Goal: Feedback & Contribution: Submit feedback/report problem

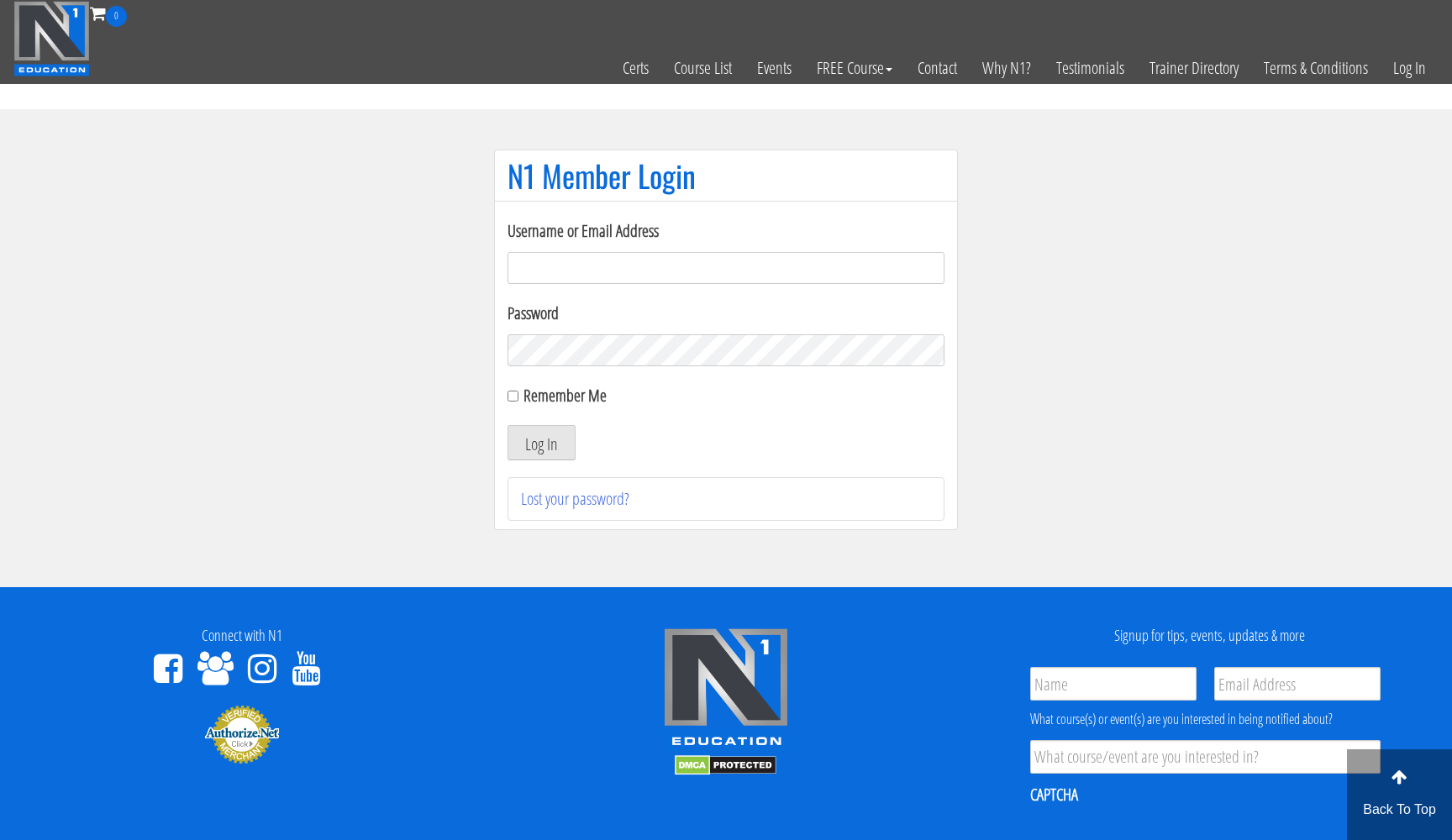
type input "[EMAIL_ADDRESS][DOMAIN_NAME]"
click at [541, 443] on button "Log In" at bounding box center [541, 443] width 68 height 36
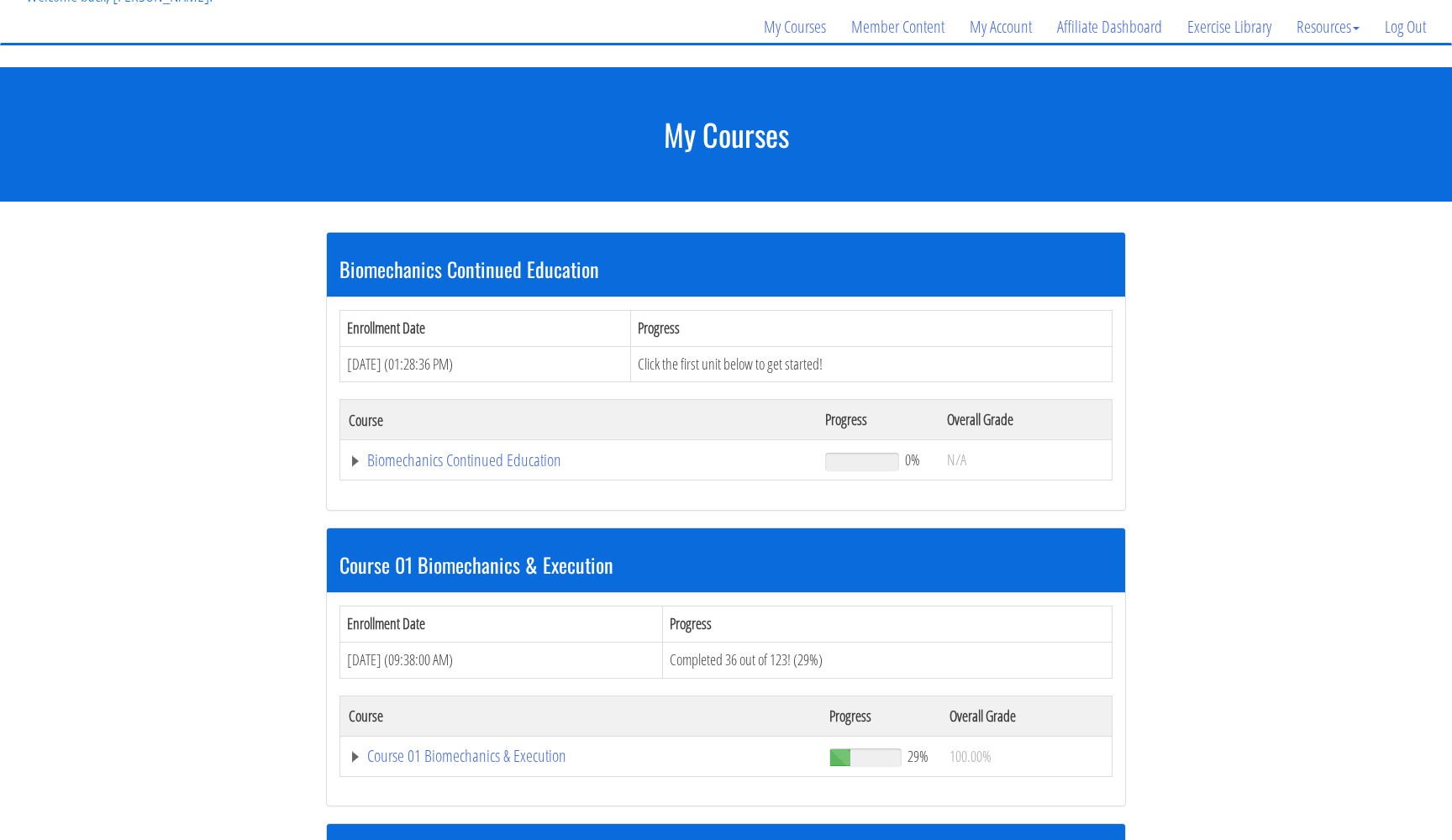
scroll to position [253, 0]
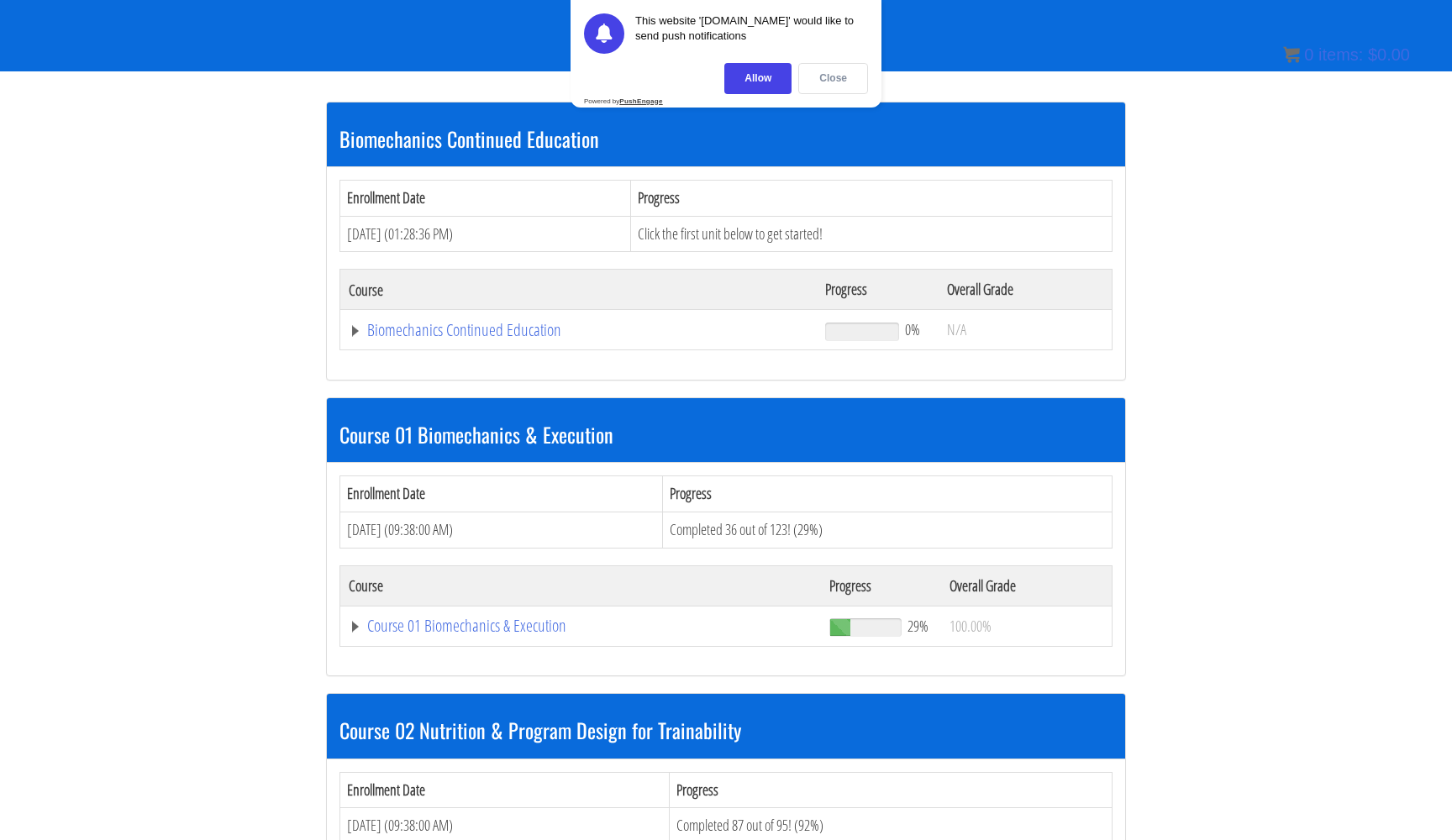
click at [832, 77] on div "Close" at bounding box center [833, 78] width 70 height 31
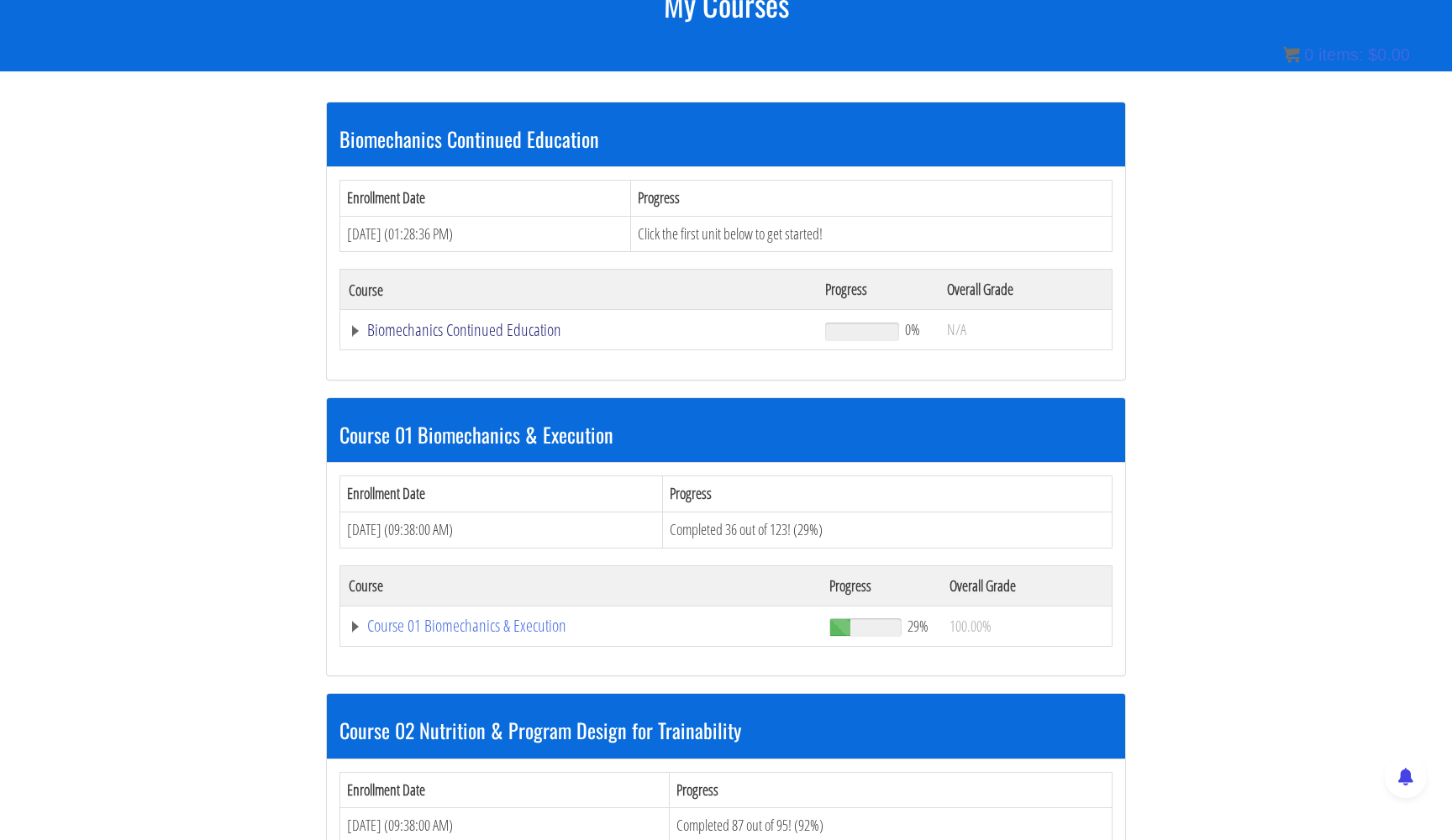
click at [353, 323] on link "Biomechanics Continued Education" at bounding box center [578, 330] width 460 height 17
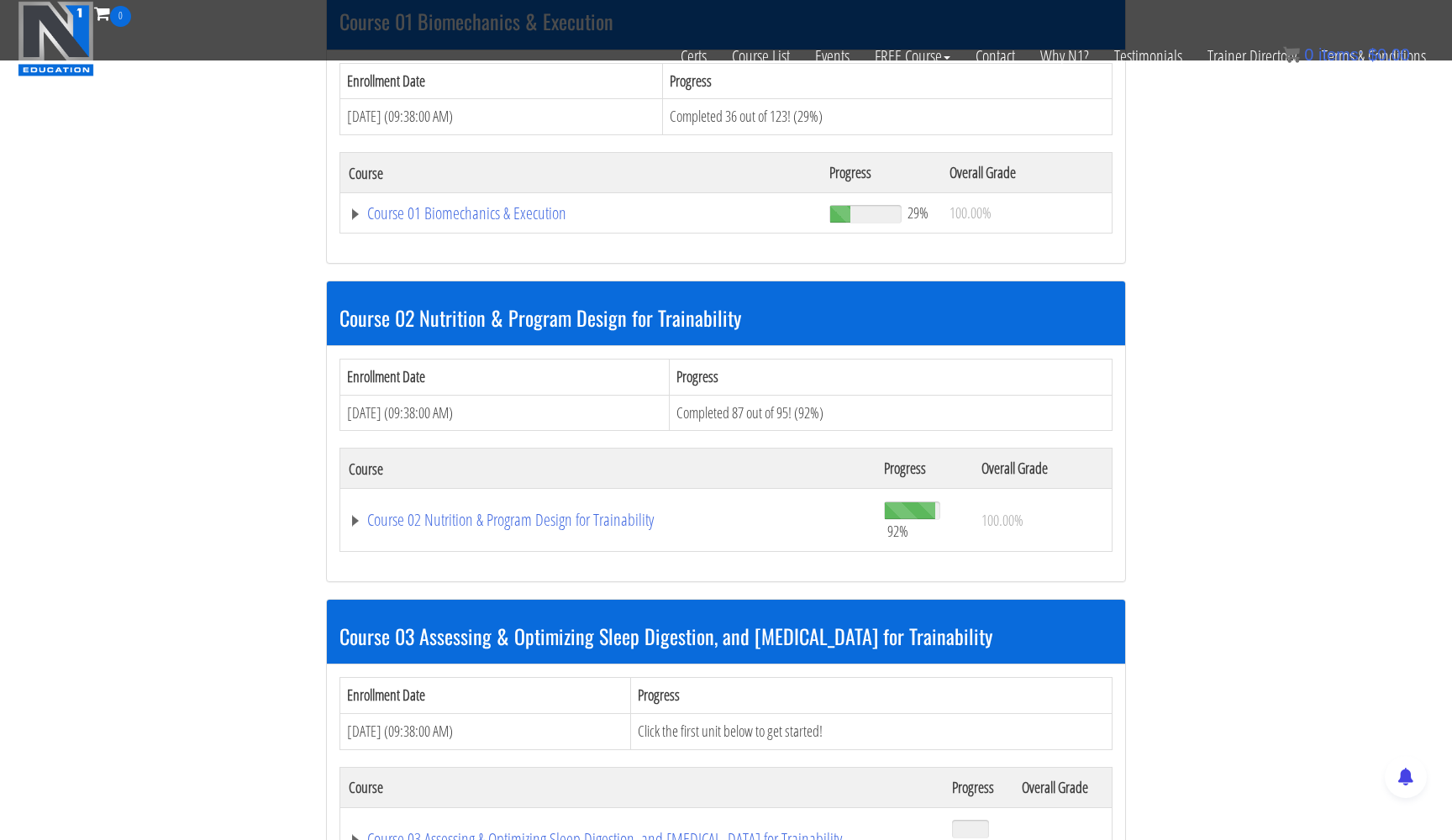
scroll to position [655, 0]
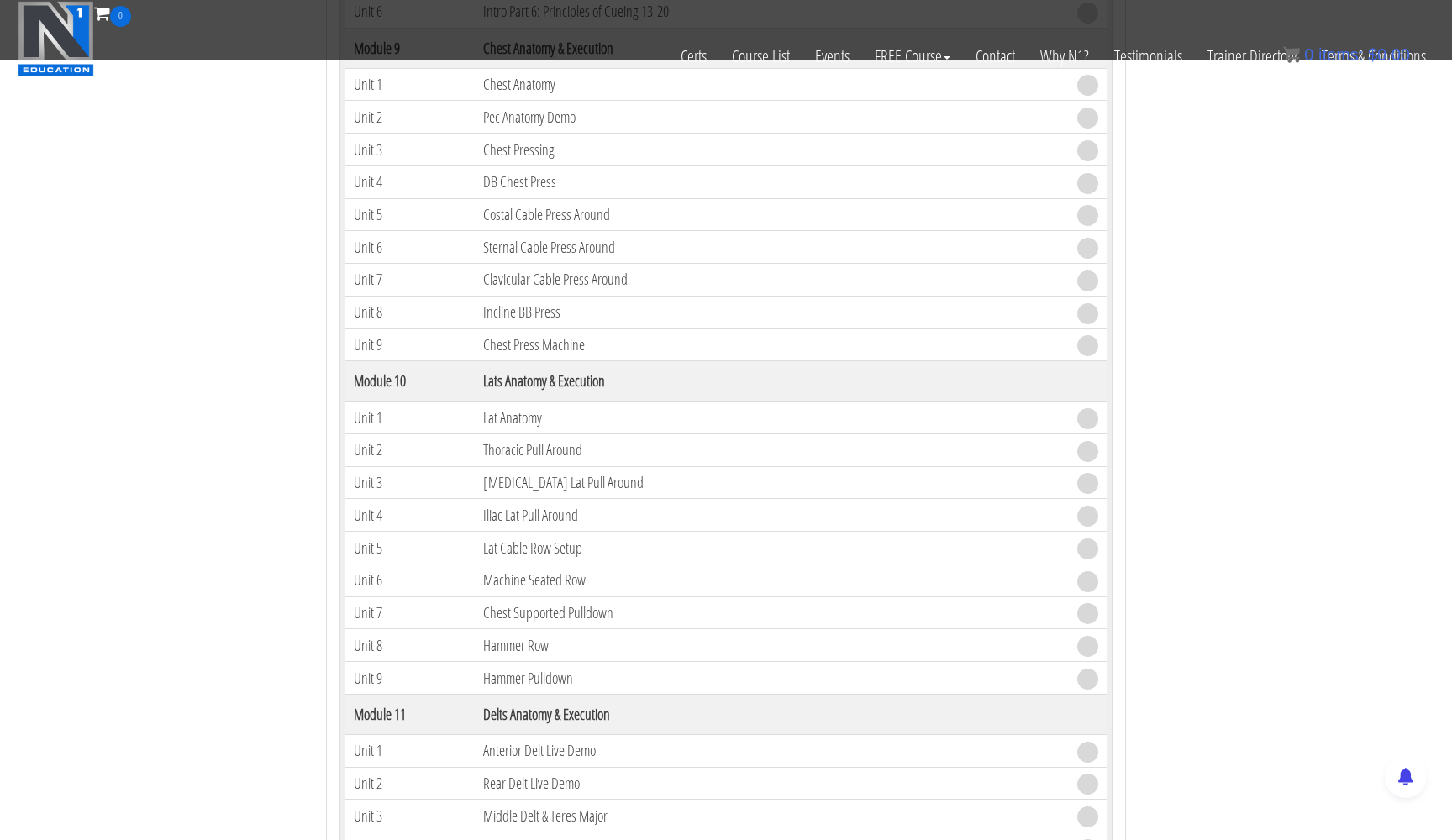
scroll to position [3021, 0]
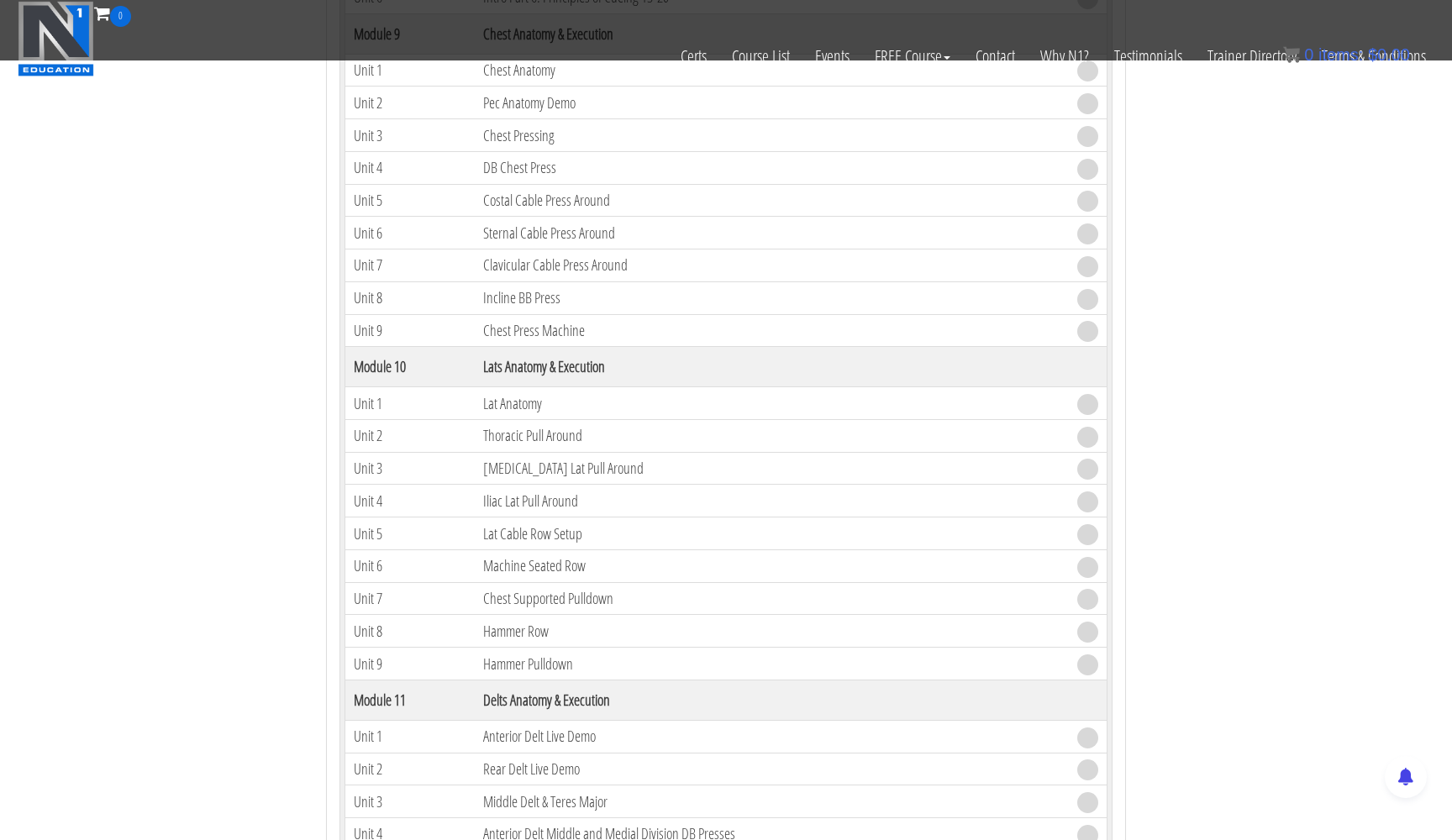
click at [443, 396] on td "Unit 1" at bounding box center [410, 404] width 130 height 33
drag, startPoint x: 443, startPoint y: 396, endPoint x: 453, endPoint y: 395, distance: 10.0
click at [444, 395] on td "Unit 1" at bounding box center [410, 404] width 130 height 33
click at [497, 399] on td "Lat Anatomy" at bounding box center [772, 404] width 594 height 33
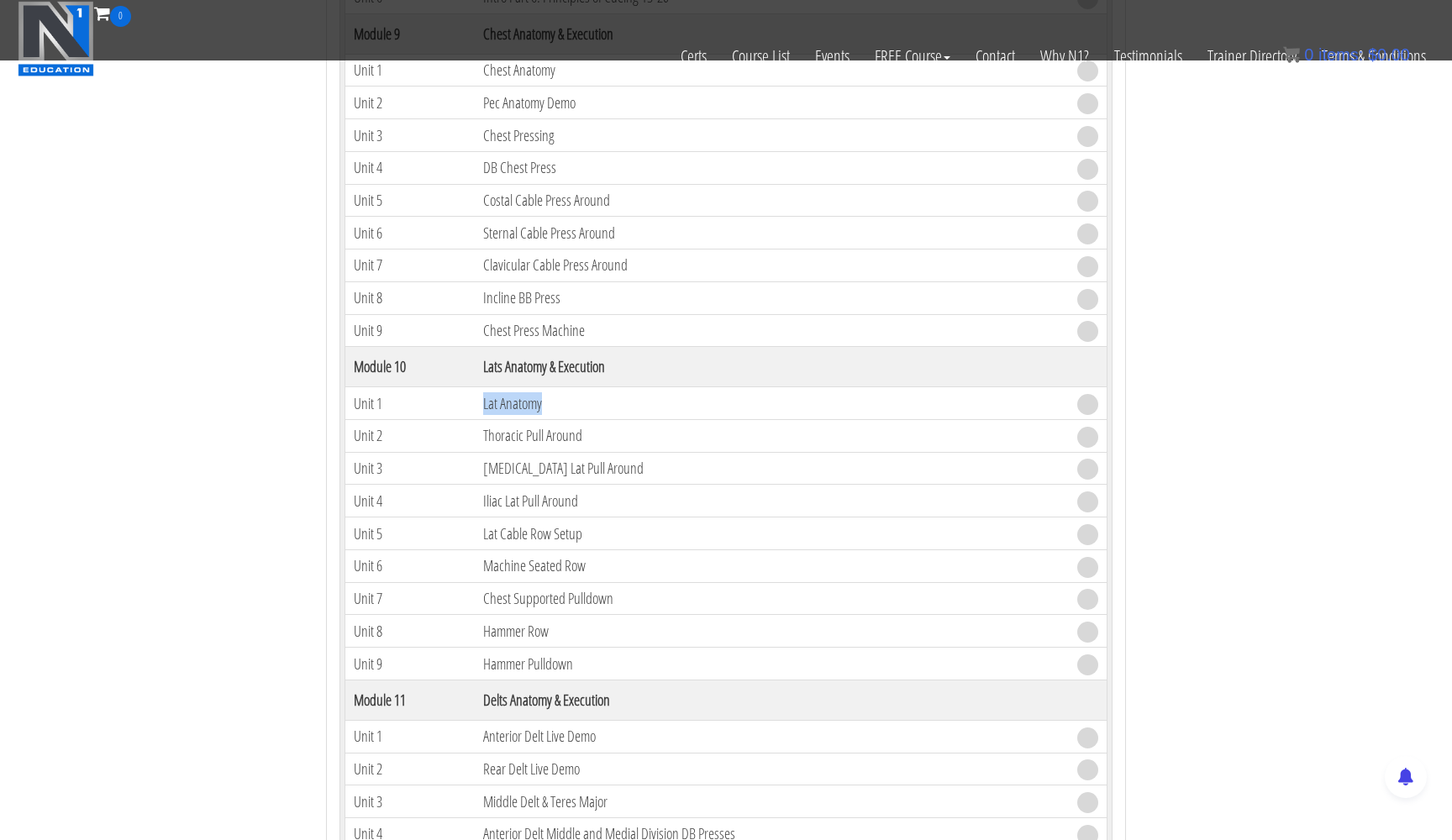
click at [497, 399] on td "Lat Anatomy" at bounding box center [772, 404] width 594 height 33
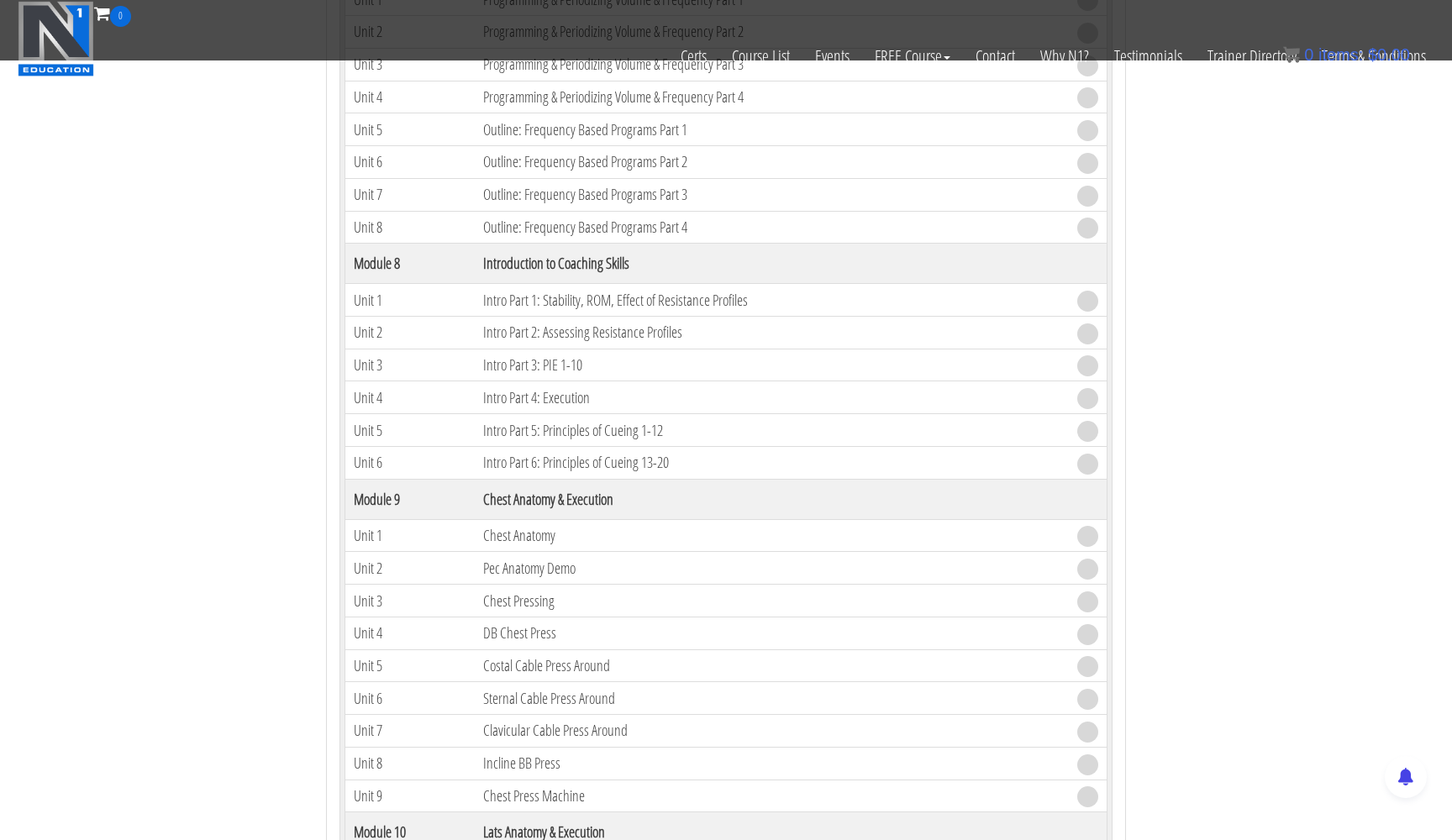
click at [619, 433] on td "Intro Part 5: Principles of Cueing 1-12" at bounding box center [772, 430] width 594 height 33
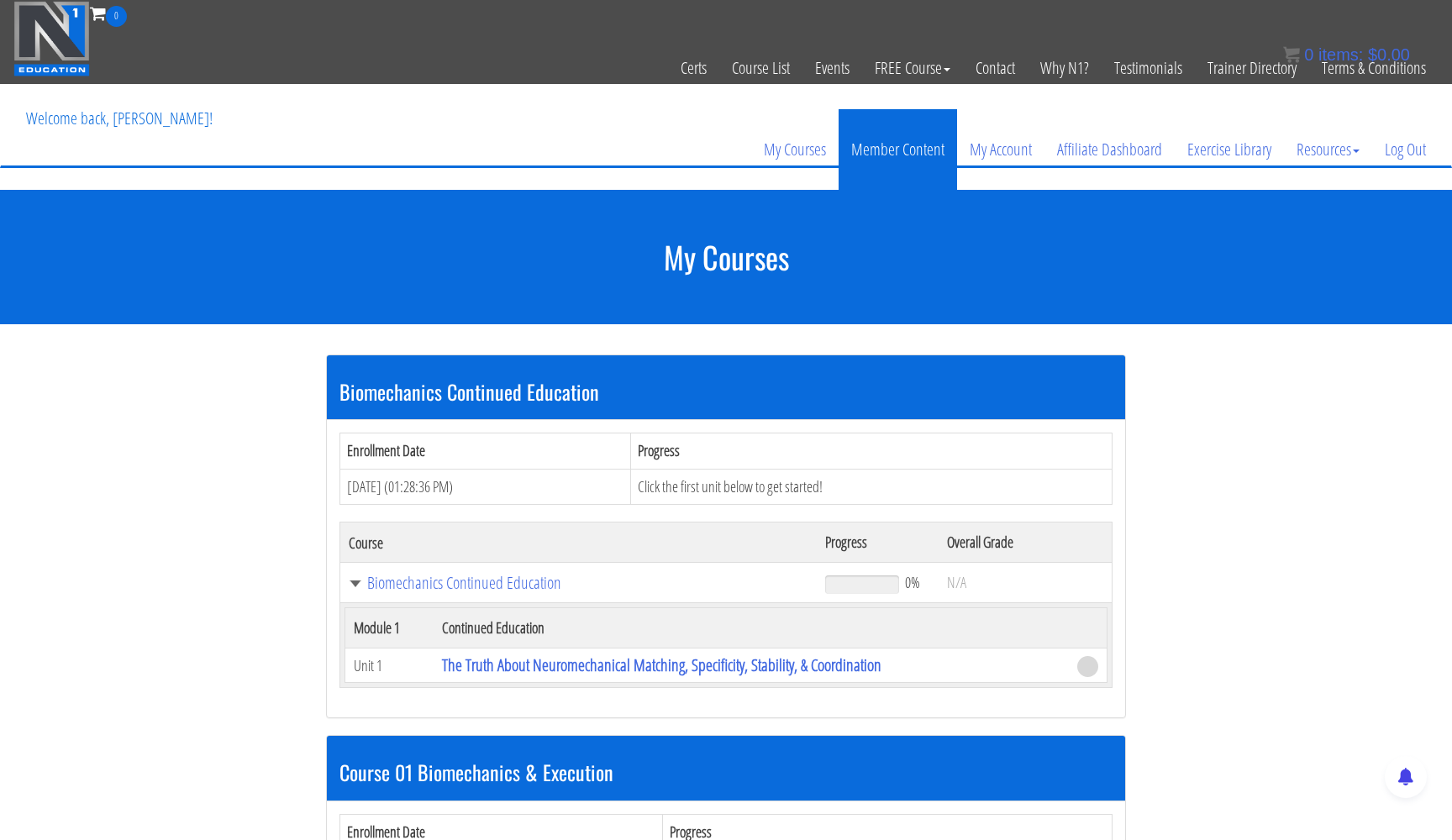
scroll to position [0, 0]
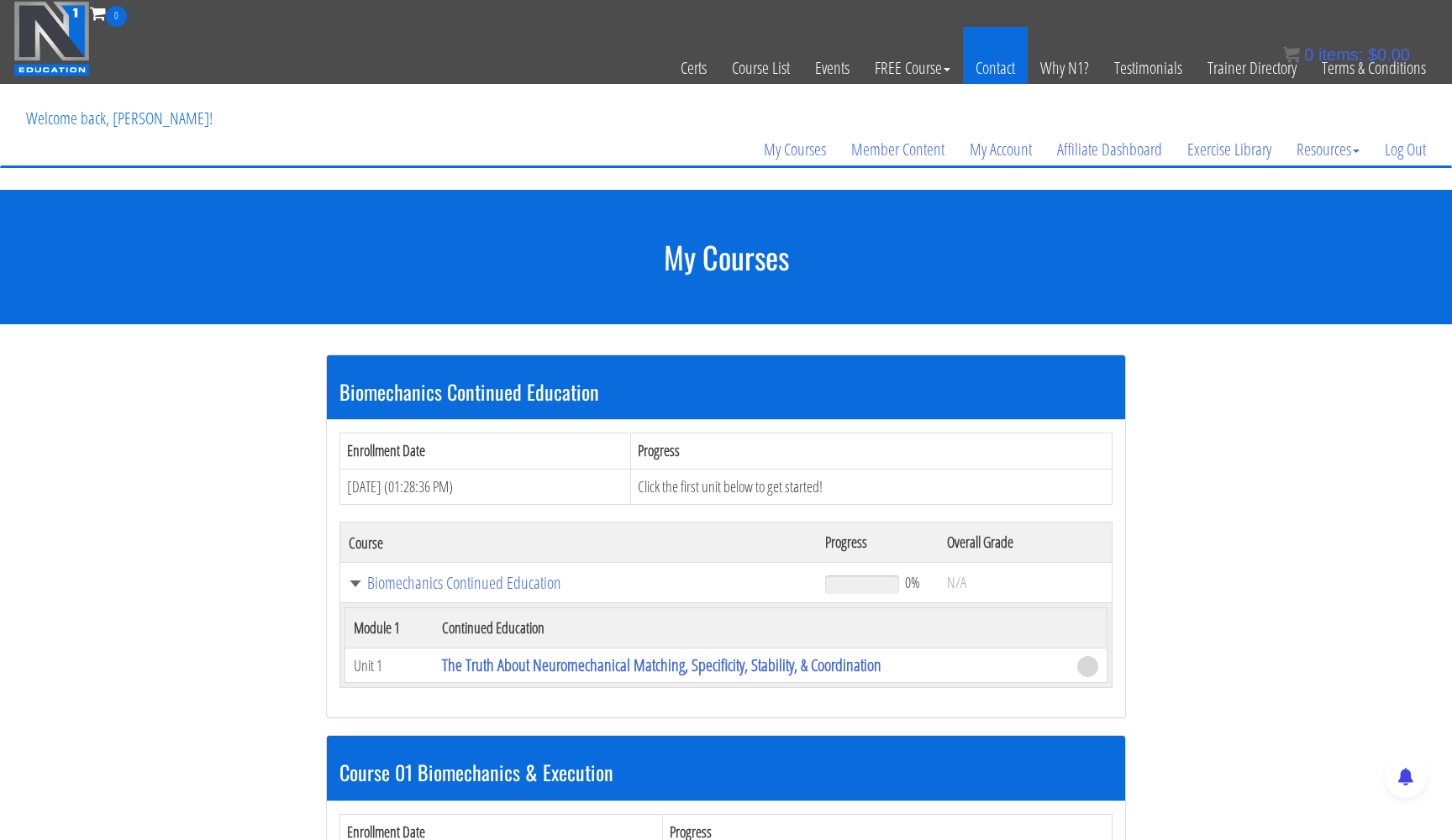
click at [998, 72] on link "Contact" at bounding box center [995, 68] width 64 height 82
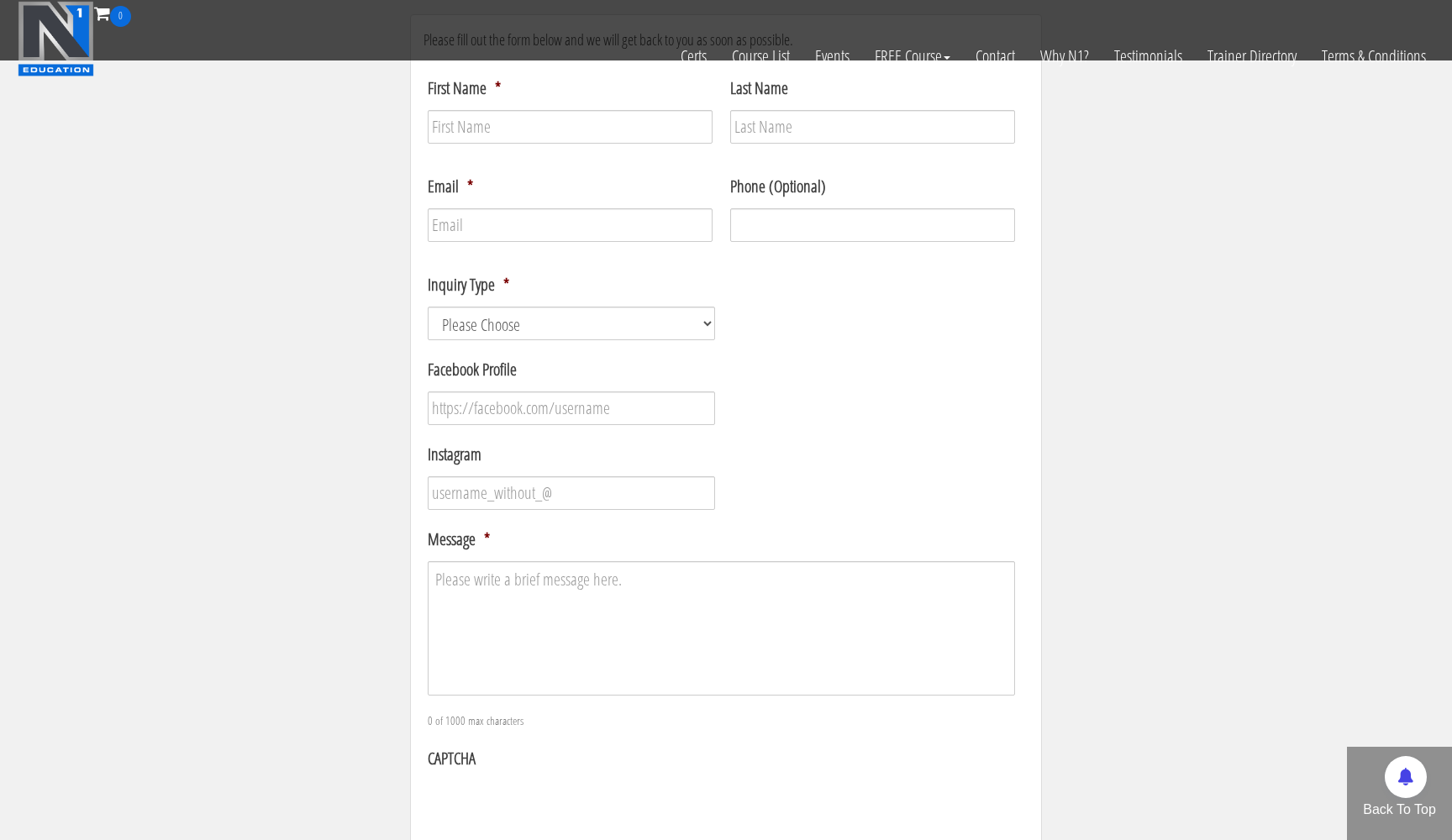
scroll to position [235, 0]
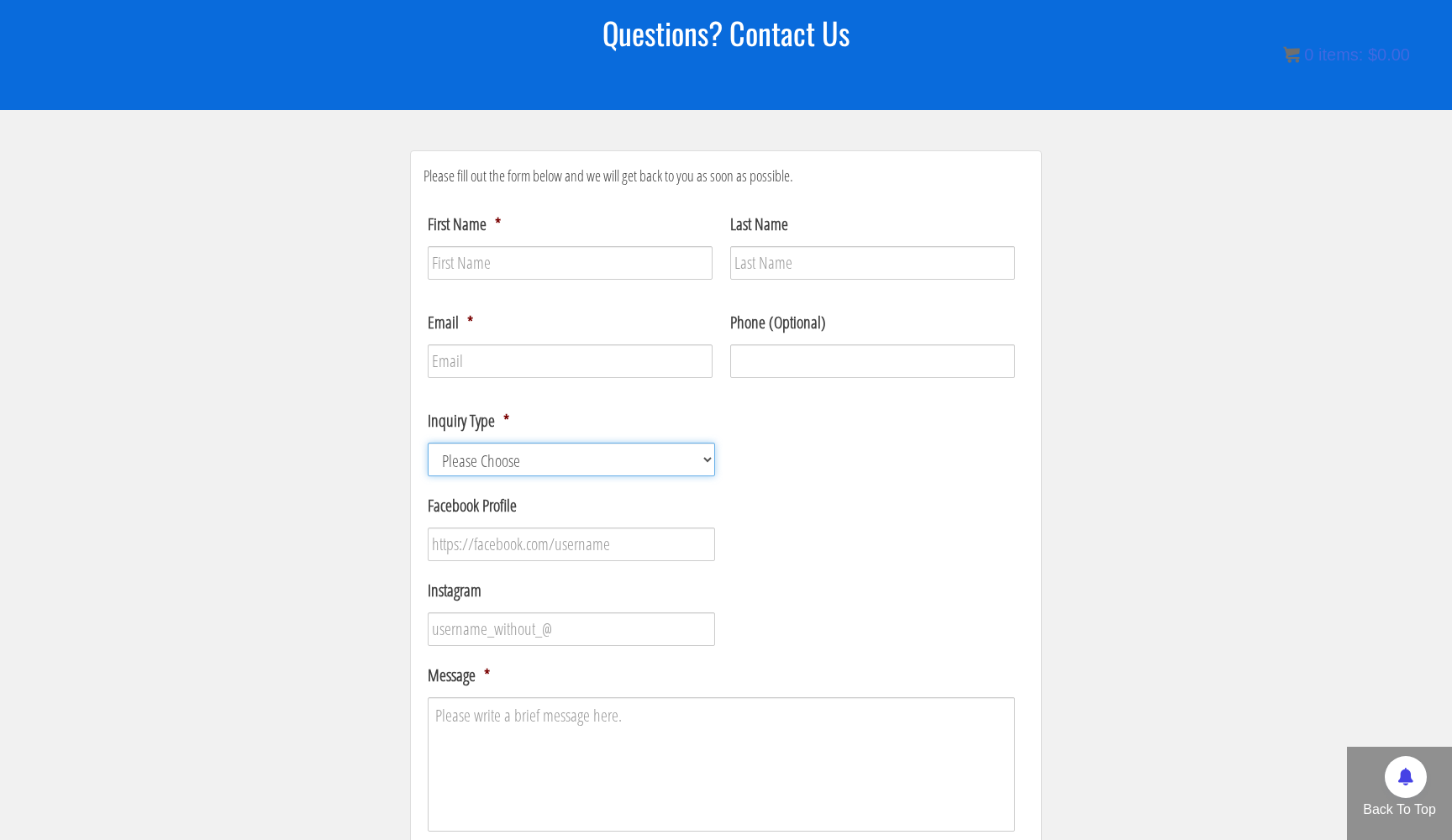
select select "Technical Support"
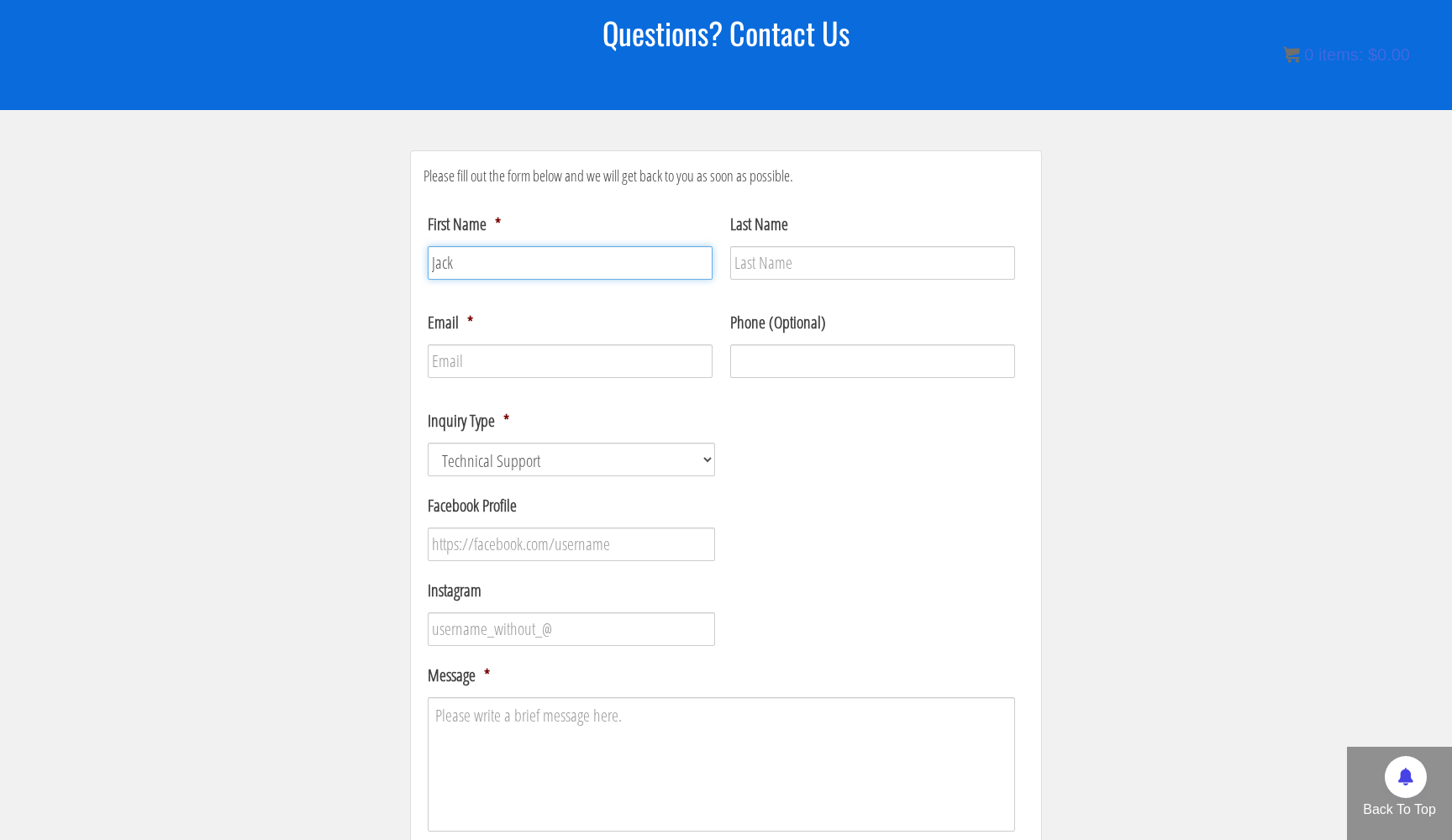
type input "Jack"
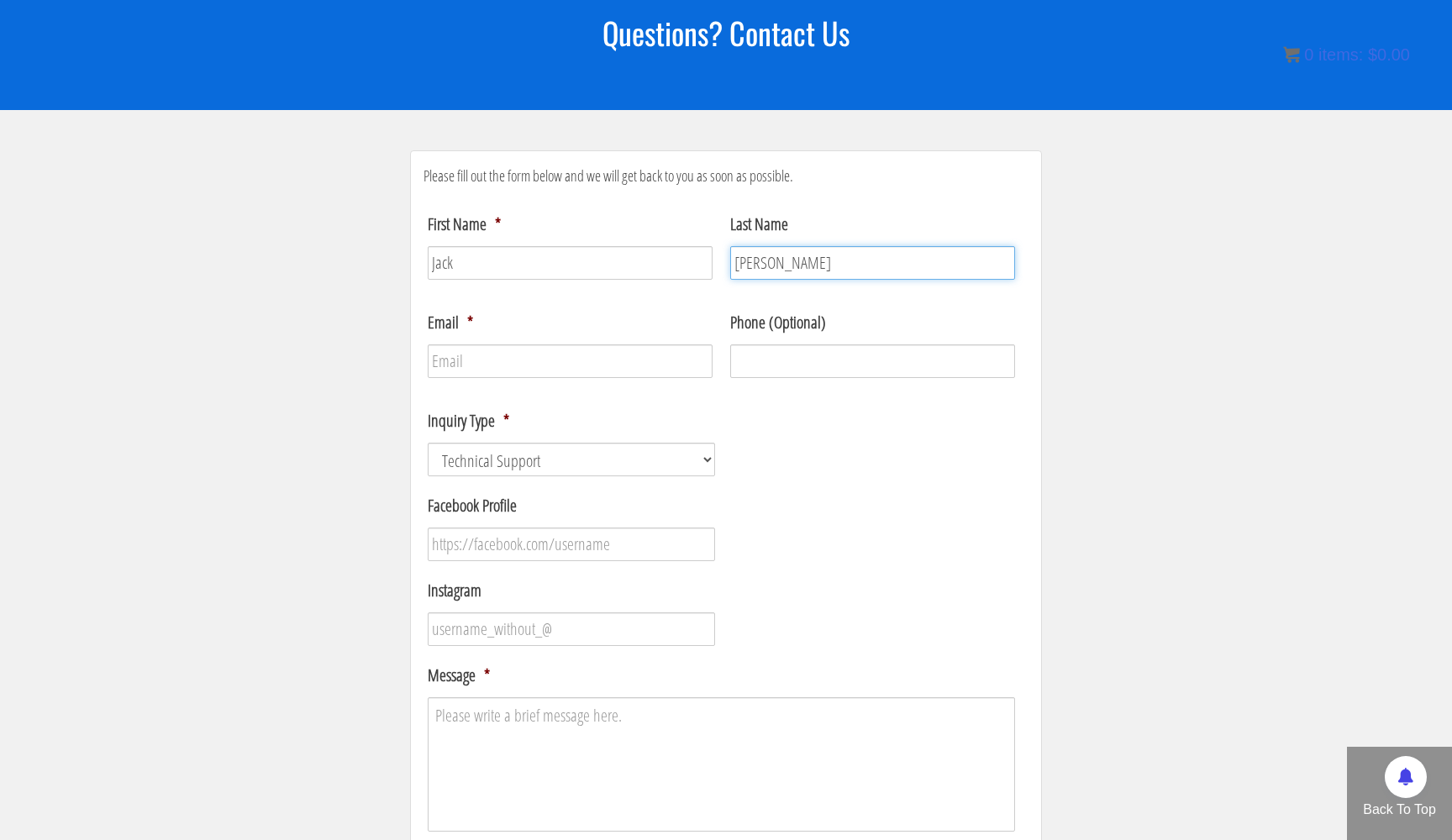
type input "Griffiths"
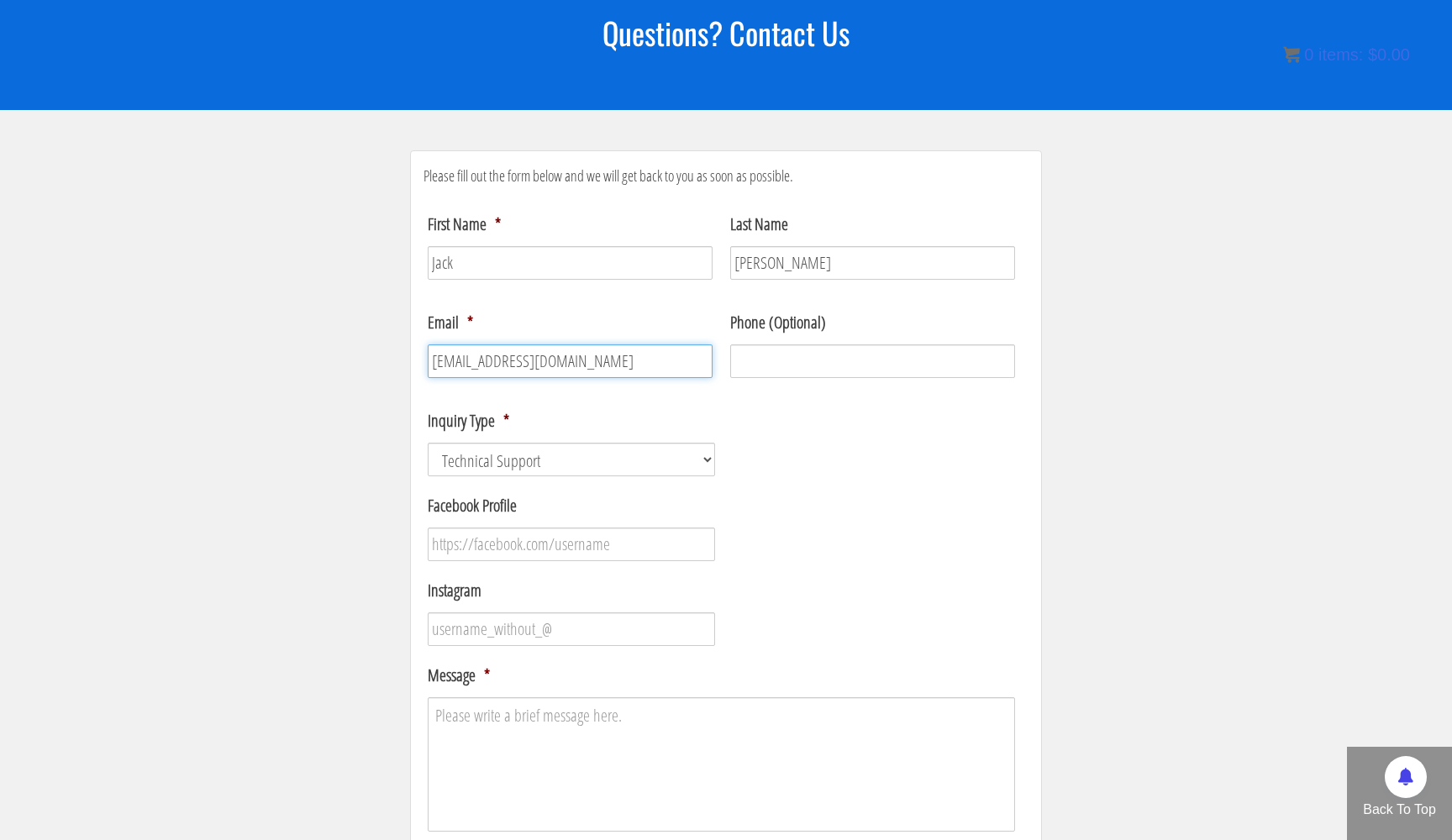
type input "jack.griffiths149@gmail.com"
type input "(___) ___-____"
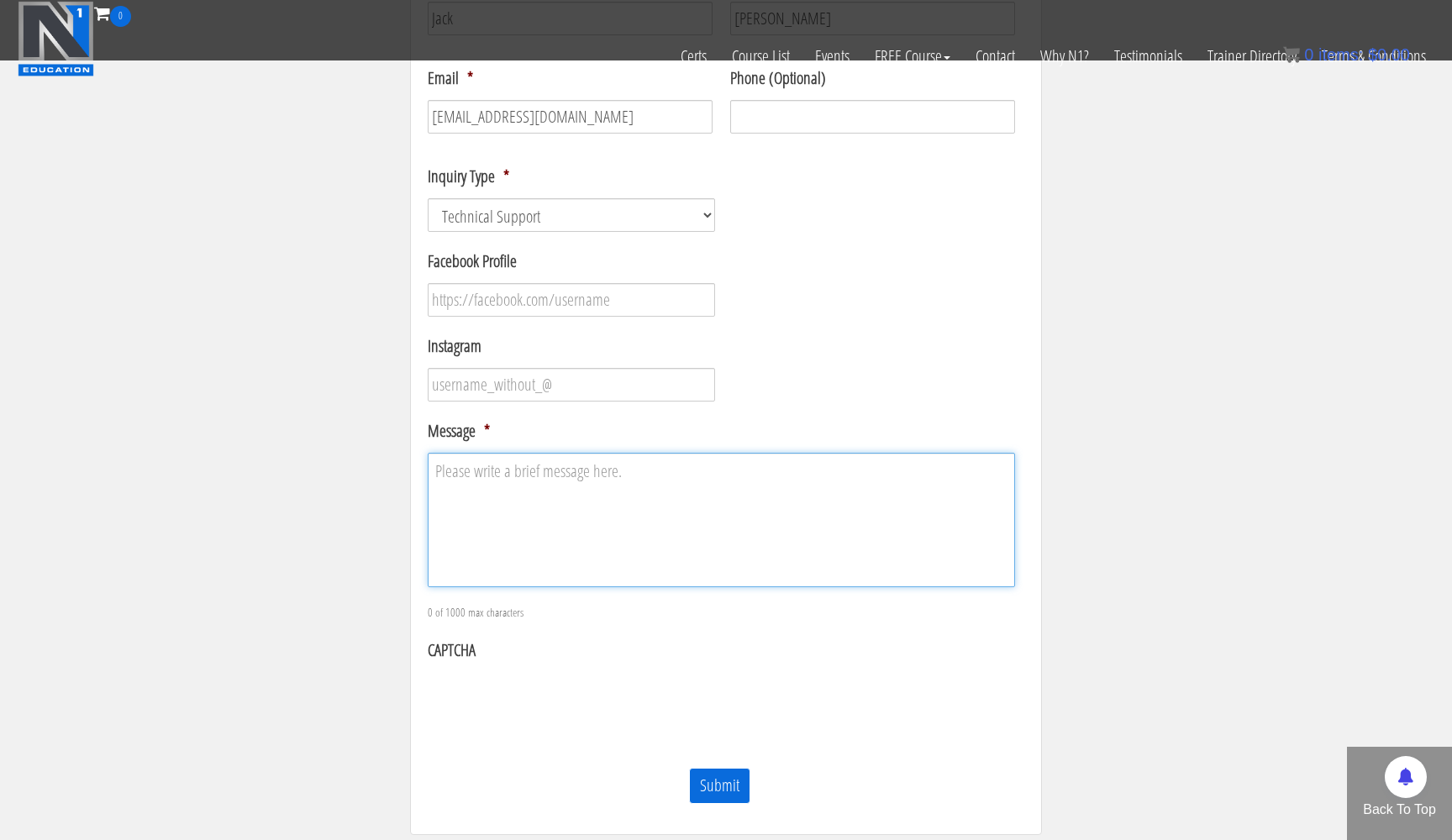
scroll to position [388, 0]
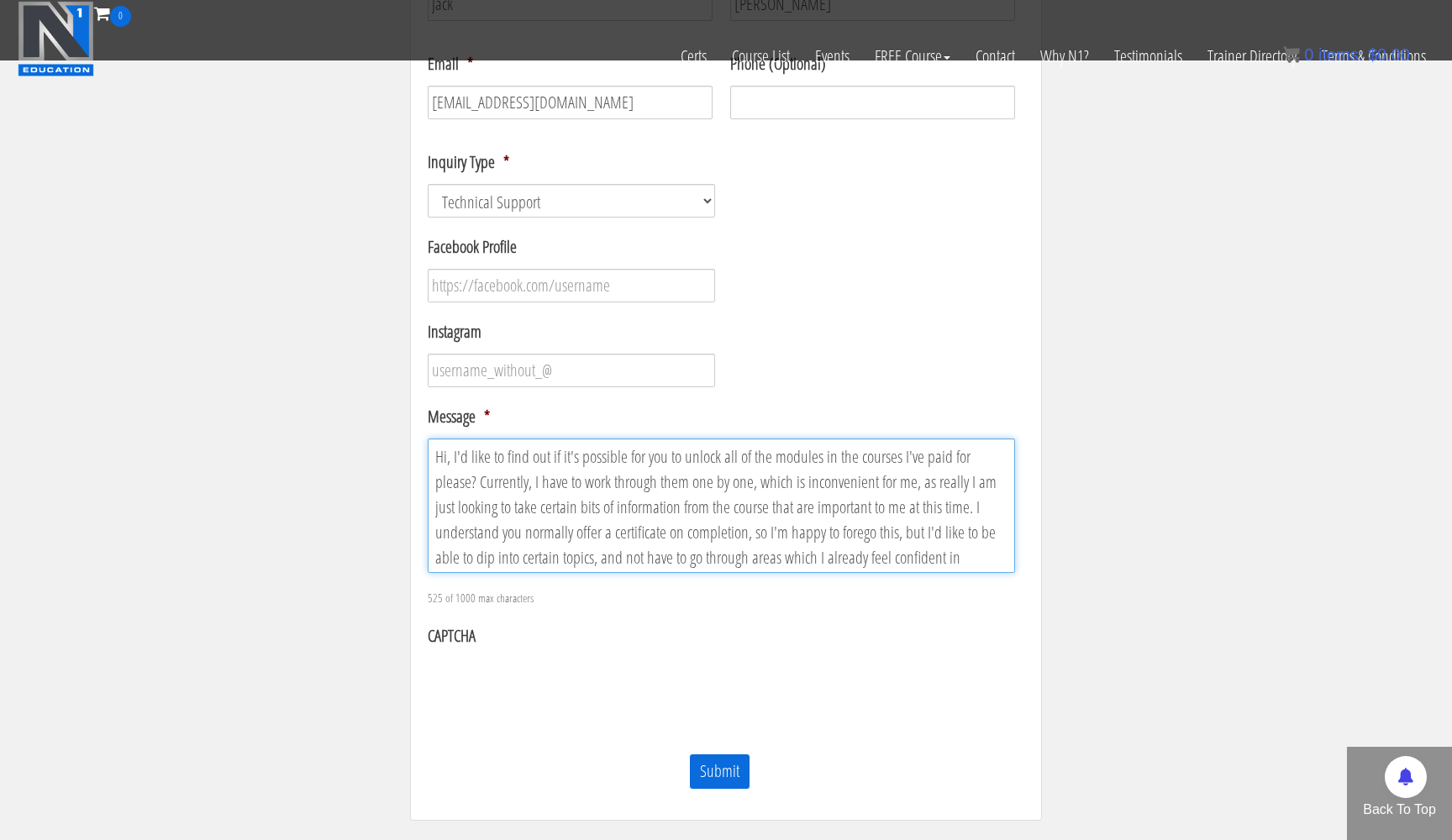
click at [683, 558] on textarea "Hi, I'd like to find out if it's possible for you to unlock all of the modules …" at bounding box center [721, 505] width 588 height 135
click at [522, 561] on textarea "Hi, I'd like to find out if it's possible for you to unlock all of the modules …" at bounding box center [721, 505] width 588 height 135
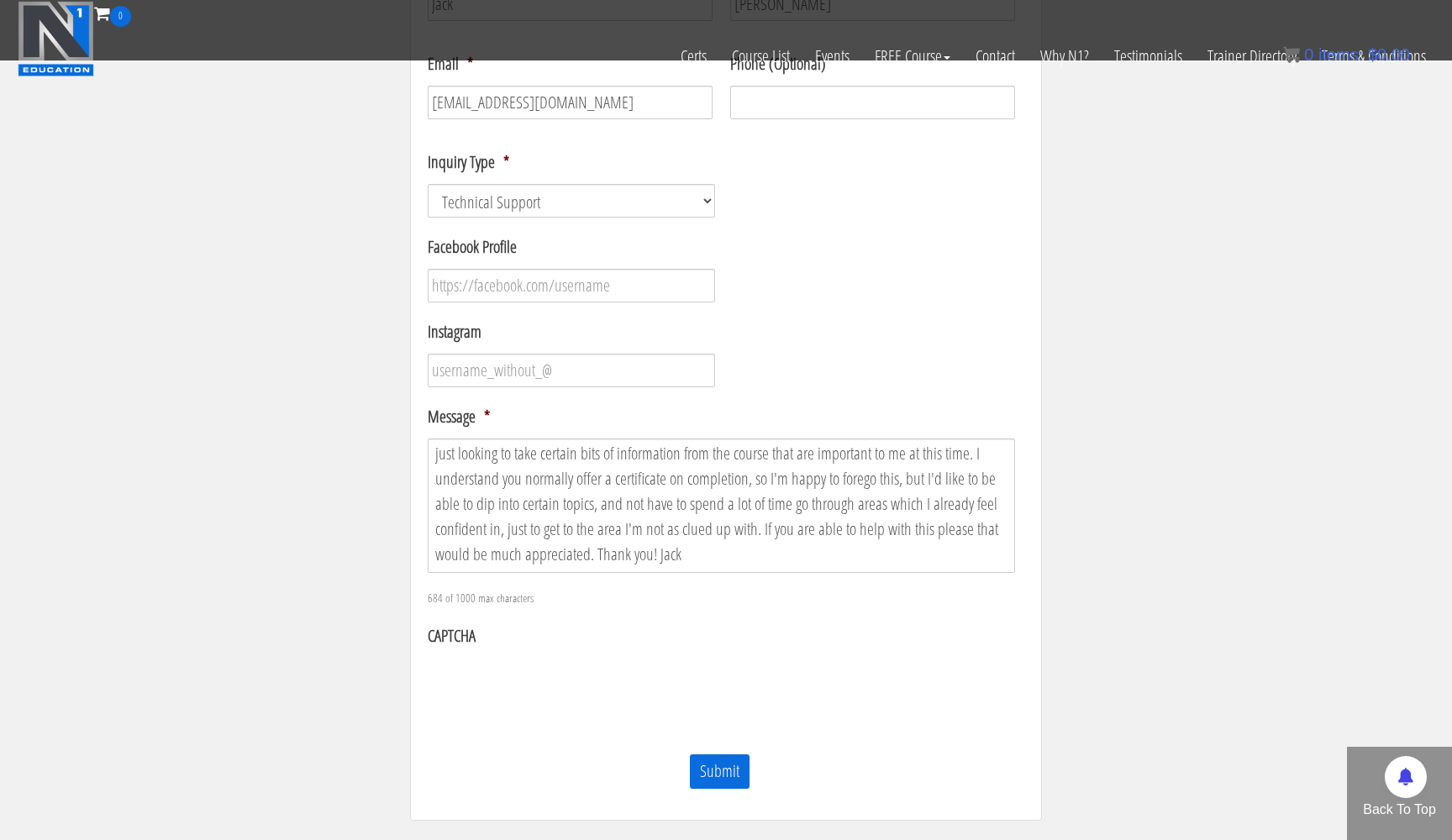
scroll to position [54, 0]
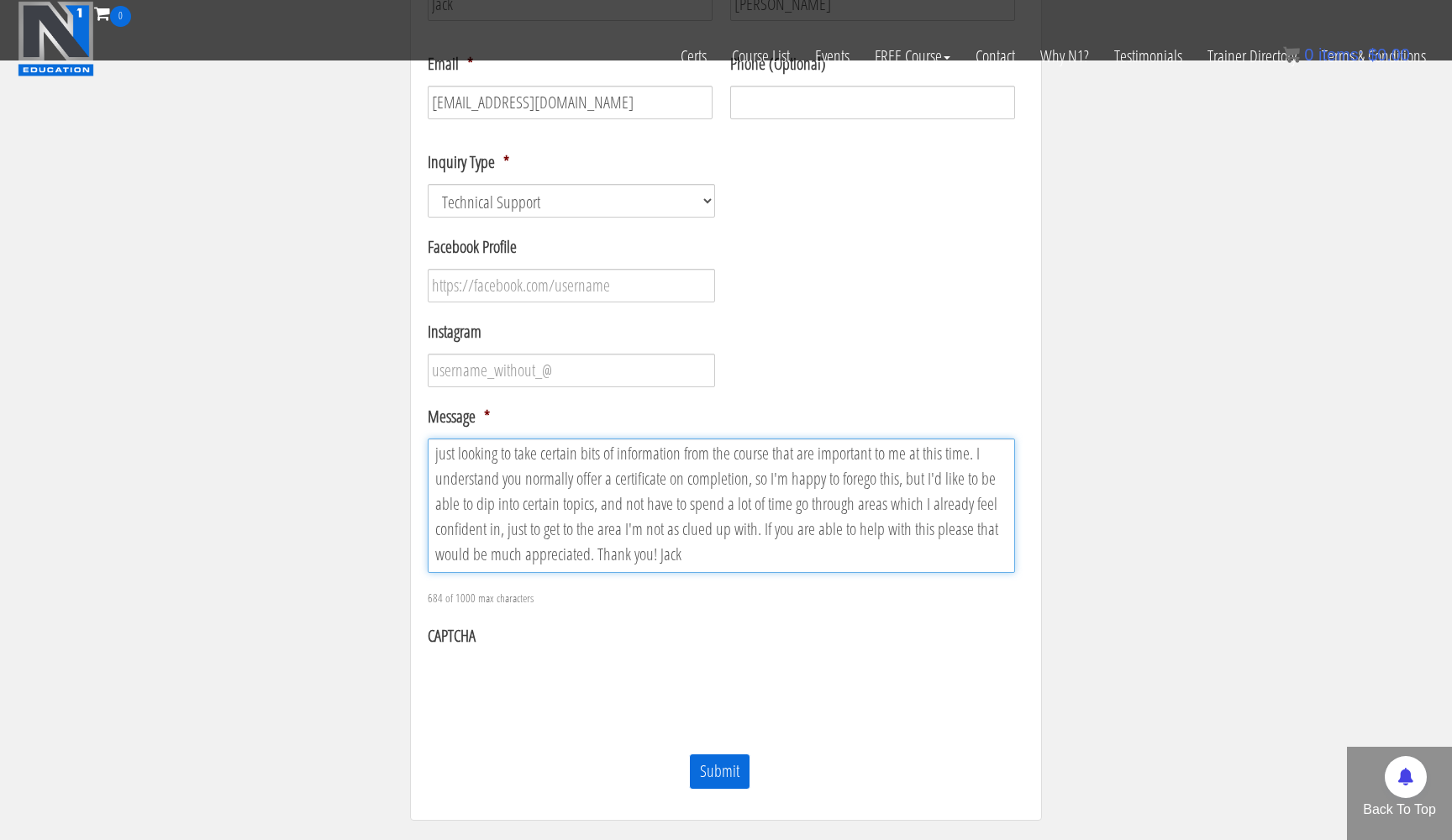
click at [599, 552] on textarea "Hi, I'd like to find out if it's possible for you to unlock all of the modules …" at bounding box center [721, 505] width 588 height 135
click at [761, 530] on textarea "Hi, I'd like to find out if it's possible for you to unlock all of the modules …" at bounding box center [721, 505] width 588 height 135
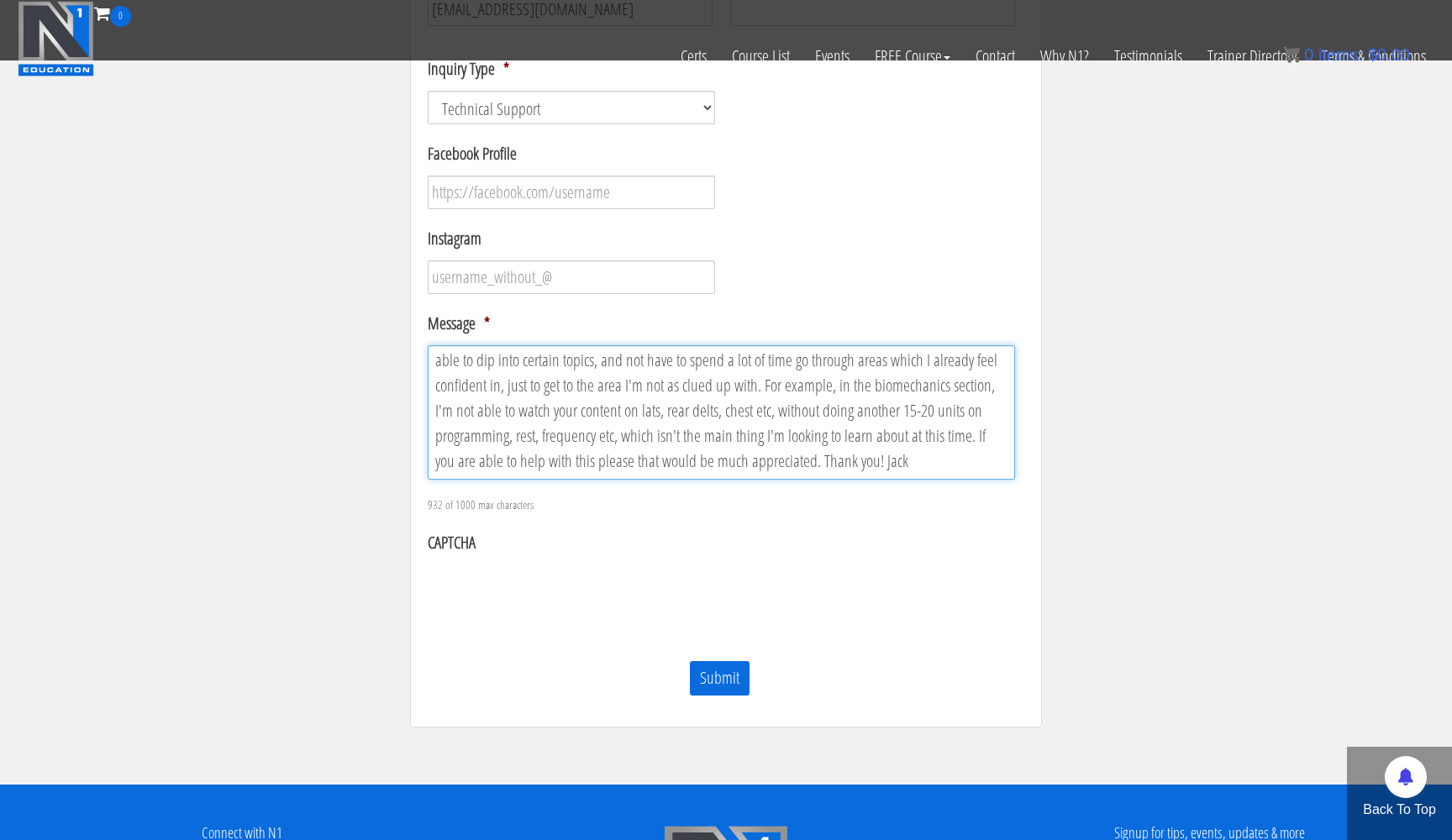
scroll to position [105, 0]
click at [605, 459] on textarea "Hi, I'd like to find out if it's possible for you to unlock all of the modules …" at bounding box center [721, 413] width 588 height 135
type textarea "Hi, I'd like to find out if it's possible for you to unlock all of the modules …"
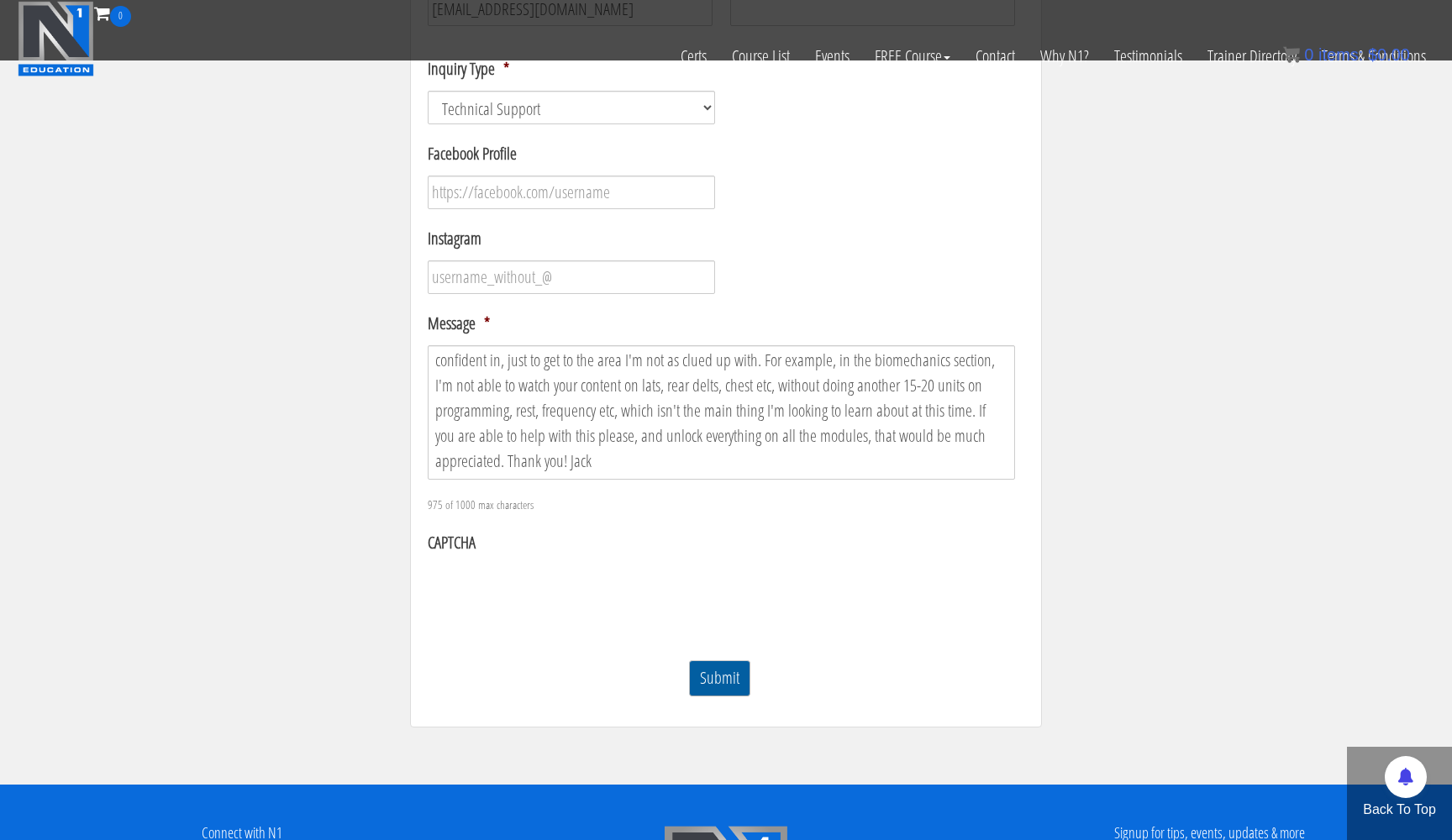
click at [711, 677] on input "Submit" at bounding box center [719, 678] width 62 height 36
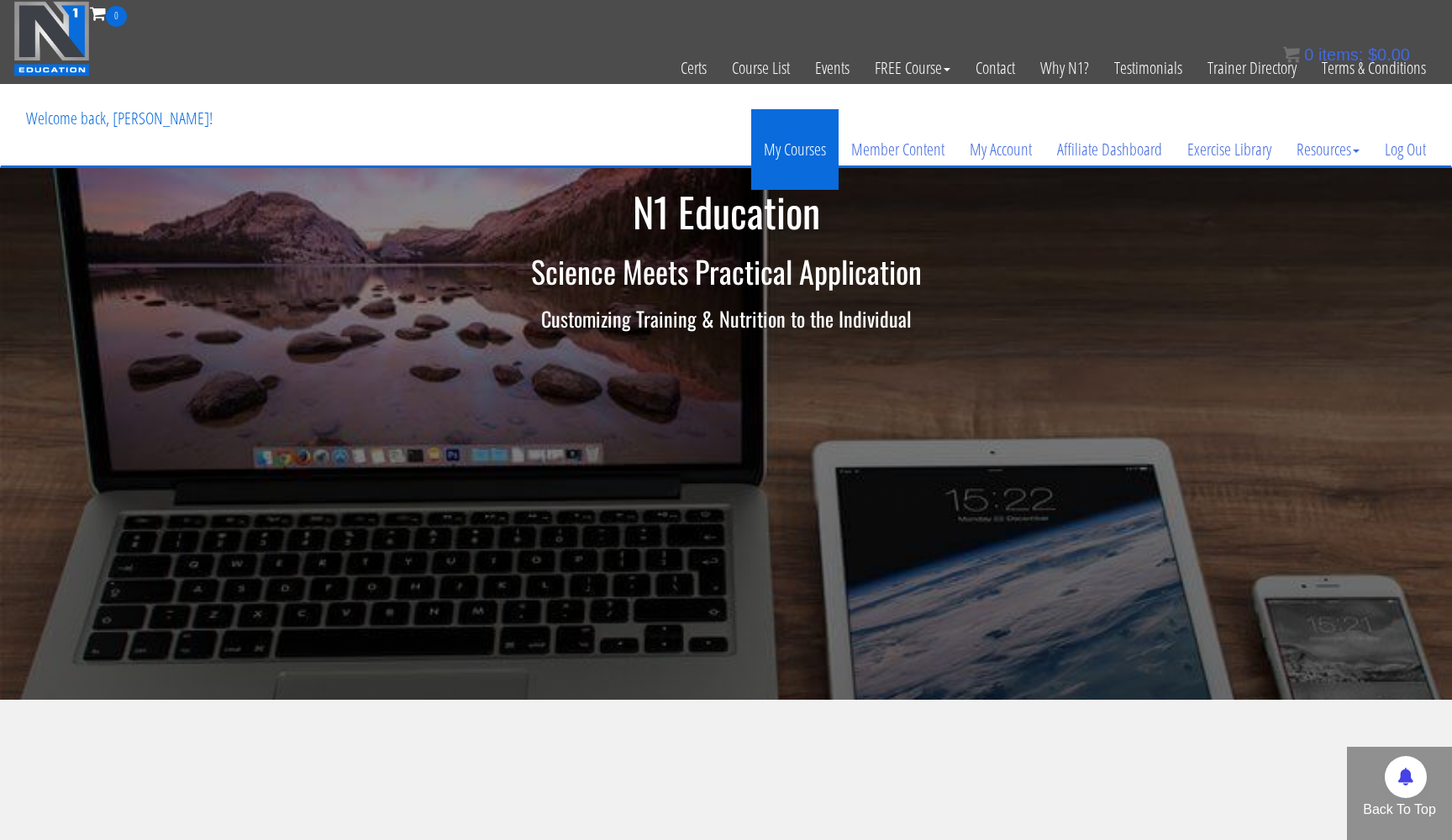
click at [793, 149] on link "My Courses" at bounding box center [795, 149] width 88 height 80
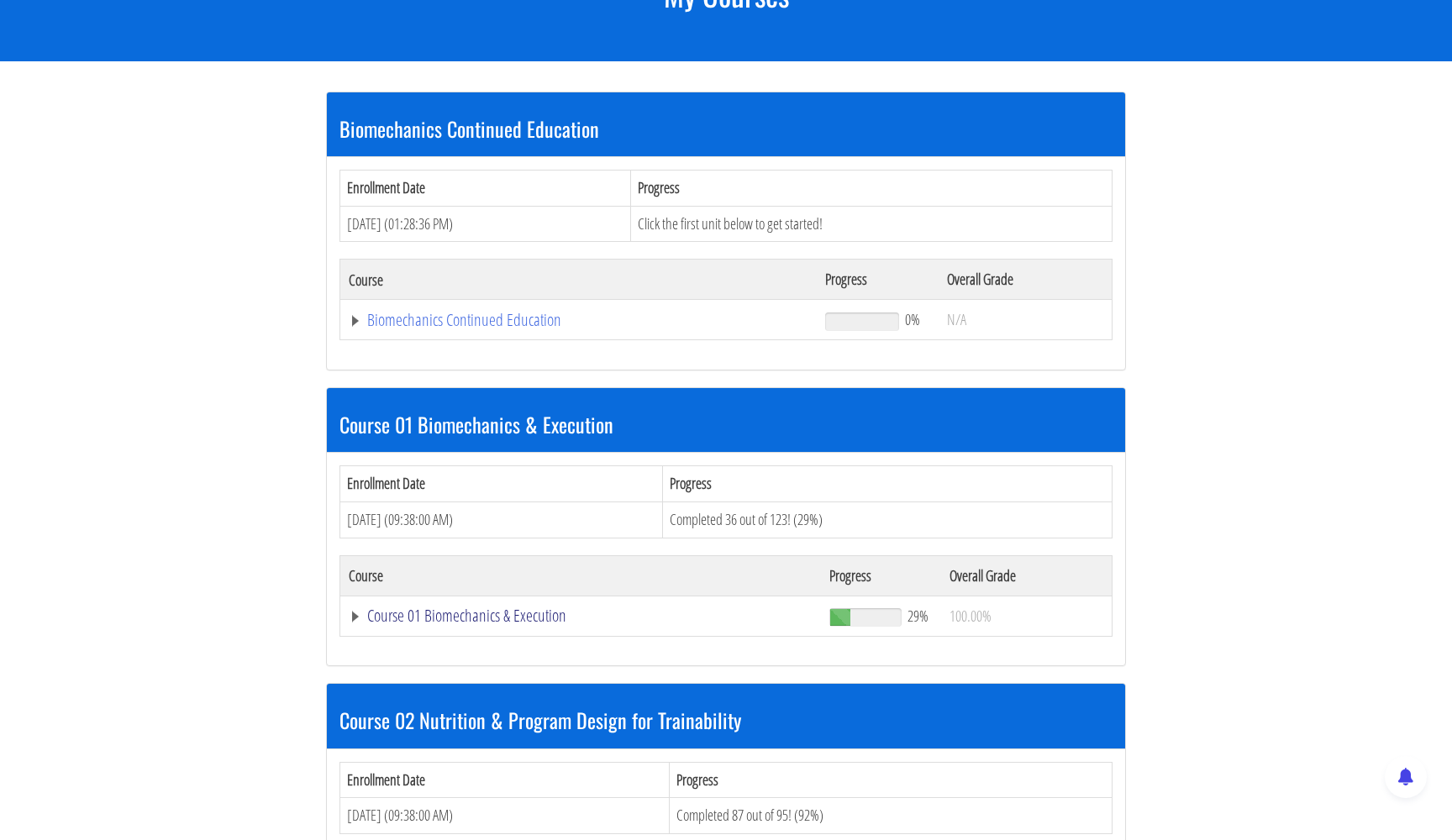
click at [353, 329] on link "Course 01 Biomechanics & Execution" at bounding box center [578, 320] width 460 height 17
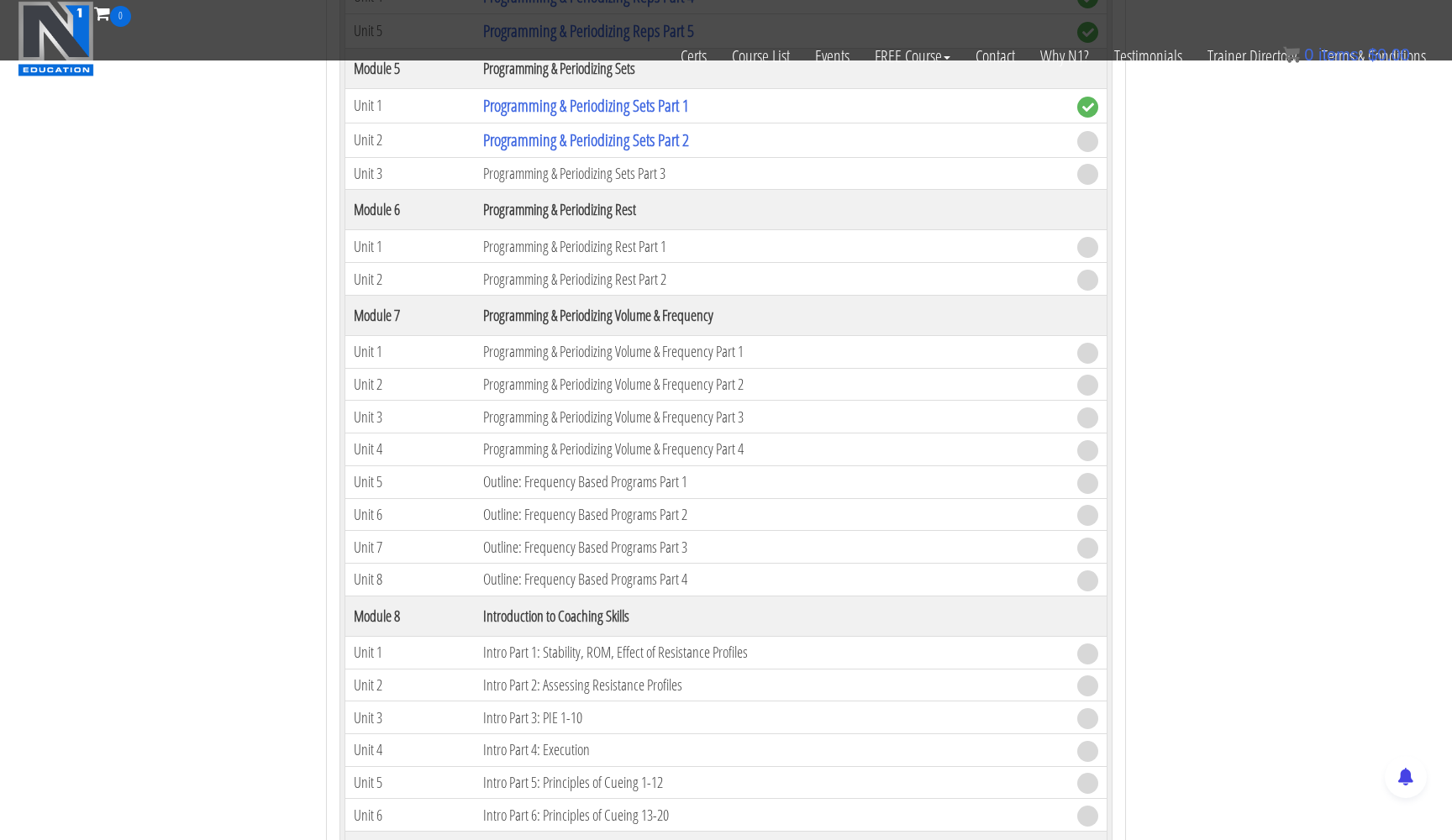
scroll to position [2115, 0]
